Goal: Task Accomplishment & Management: Use online tool/utility

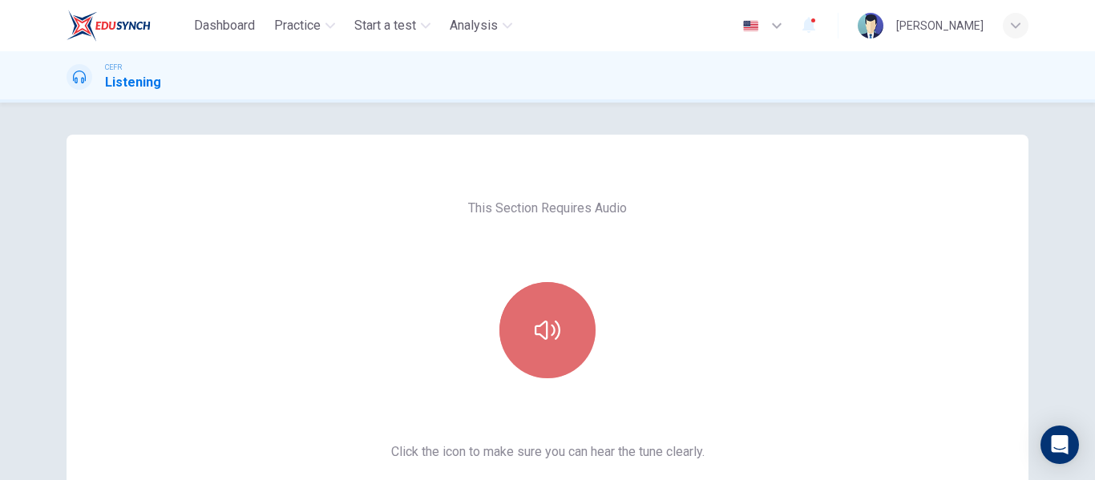
click at [549, 306] on button "button" at bounding box center [547, 330] width 96 height 96
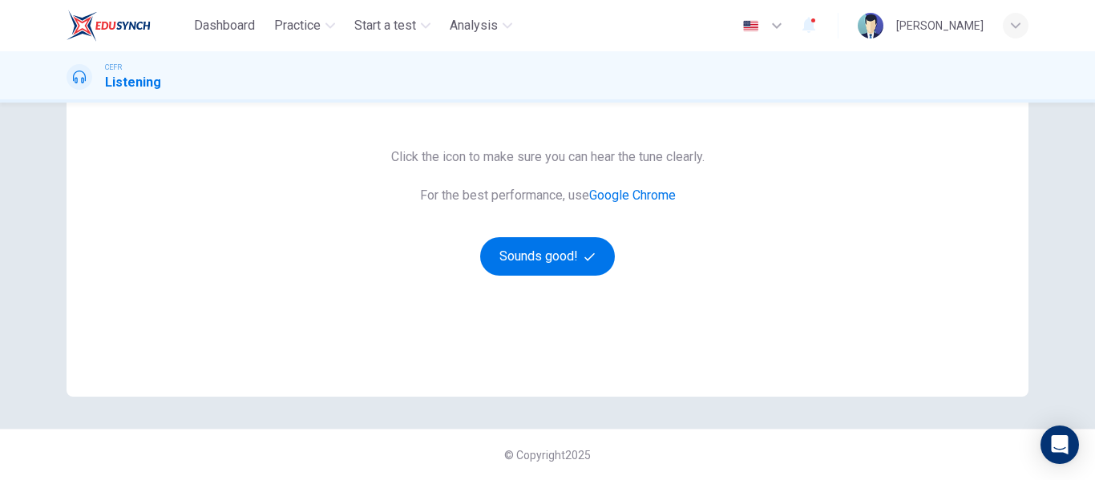
scroll to position [294, 0]
click at [556, 267] on button "Sounds good!" at bounding box center [547, 257] width 135 height 38
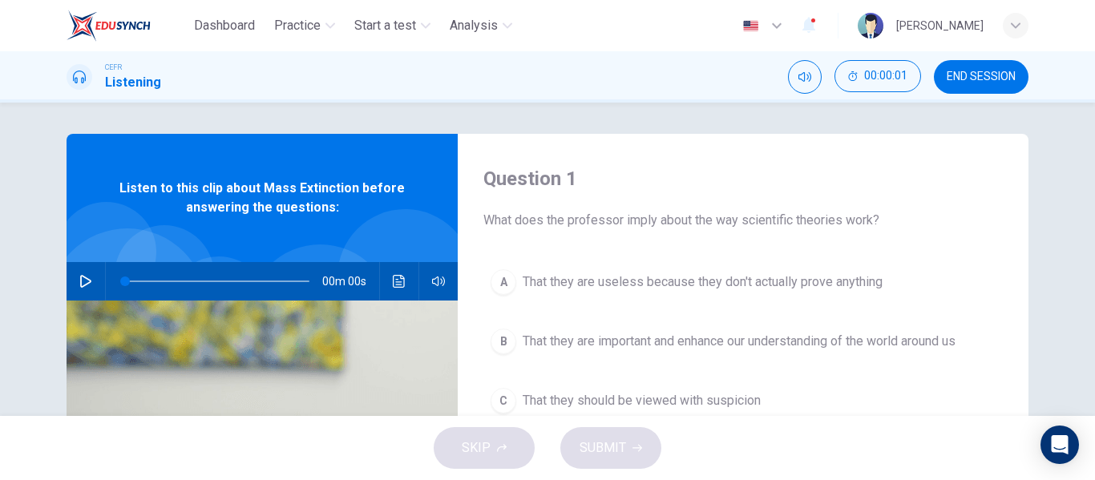
scroll to position [0, 0]
click at [79, 277] on icon "button" at bounding box center [85, 282] width 13 height 13
click at [83, 276] on icon "button" at bounding box center [85, 282] width 13 height 13
type input "1"
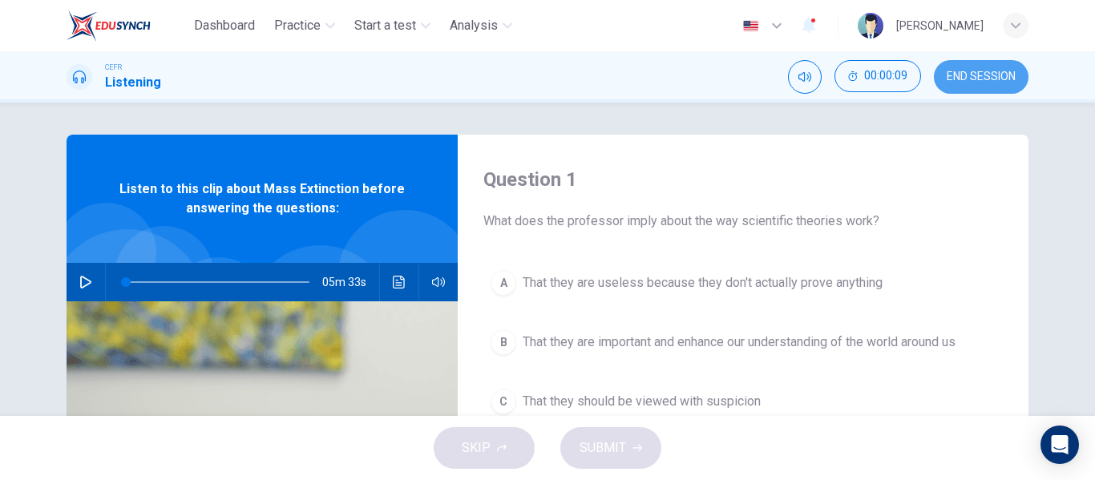
click at [962, 79] on span "END SESSION" at bounding box center [980, 77] width 69 height 13
